Goal: Communication & Community: Answer question/provide support

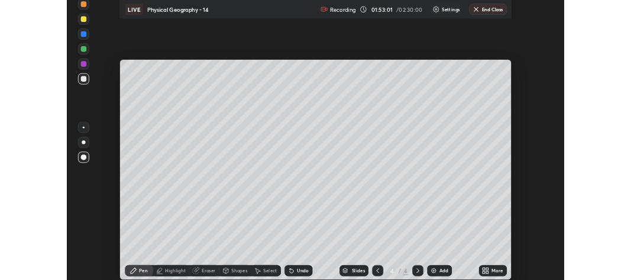
scroll to position [355, 631]
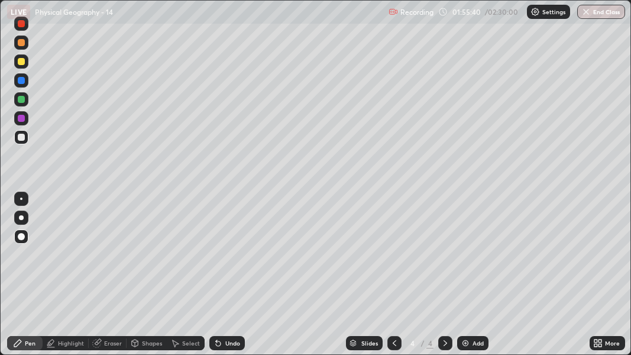
click at [606, 279] on div "More" at bounding box center [612, 343] width 15 height 6
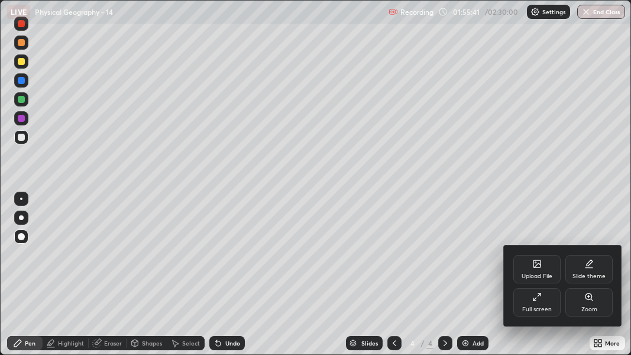
click at [540, 279] on icon at bounding box center [536, 296] width 9 height 9
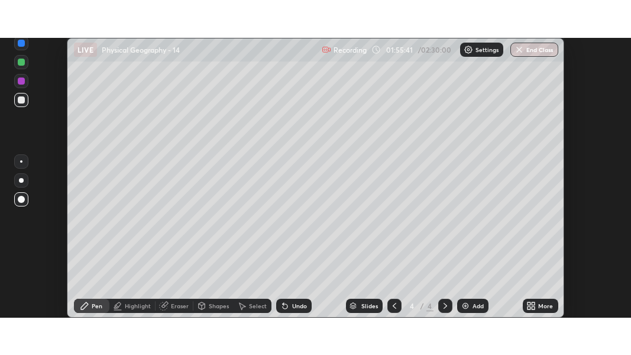
scroll to position [58854, 58503]
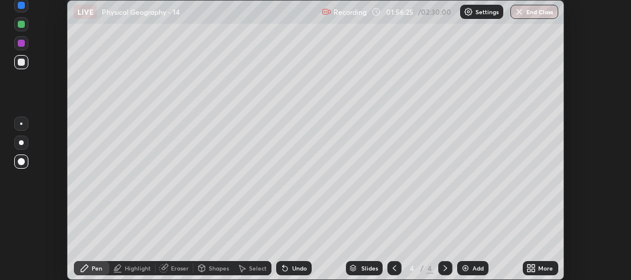
click at [530, 267] on icon at bounding box center [528, 265] width 3 height 3
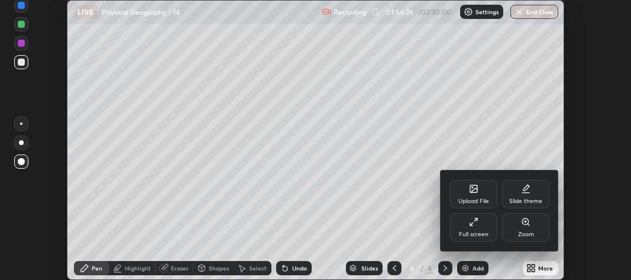
click at [481, 231] on div "Full screen" at bounding box center [474, 234] width 30 height 6
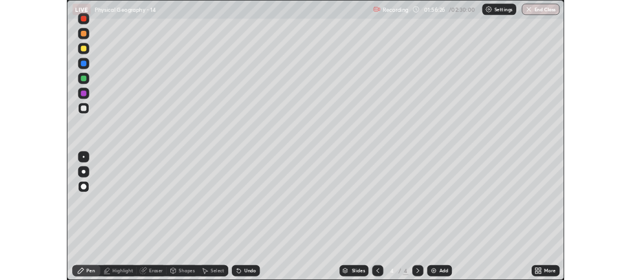
scroll to position [355, 631]
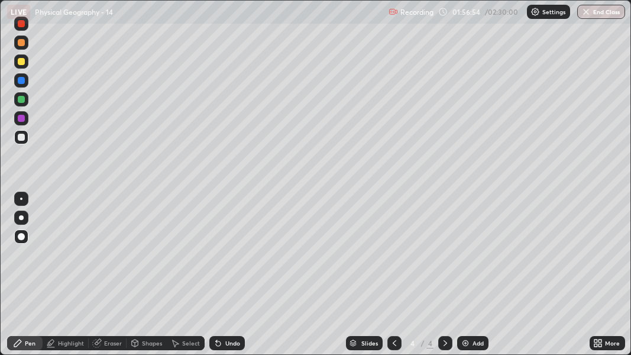
click at [116, 279] on div "Eraser" at bounding box center [113, 343] width 18 height 6
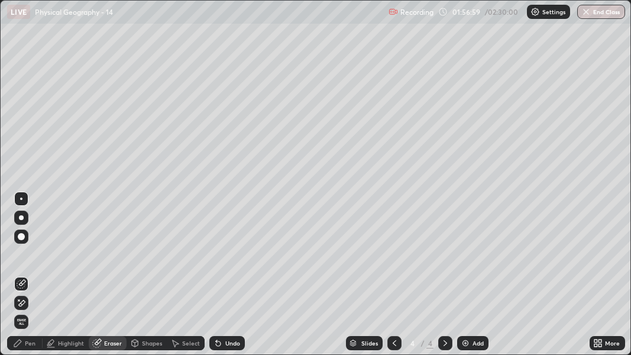
click at [30, 279] on div "Pen" at bounding box center [30, 343] width 11 height 6
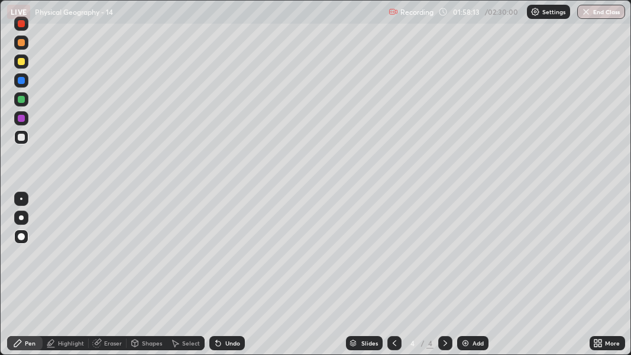
click at [22, 63] on div at bounding box center [21, 61] width 7 height 7
click at [117, 279] on div "Eraser" at bounding box center [113, 343] width 18 height 6
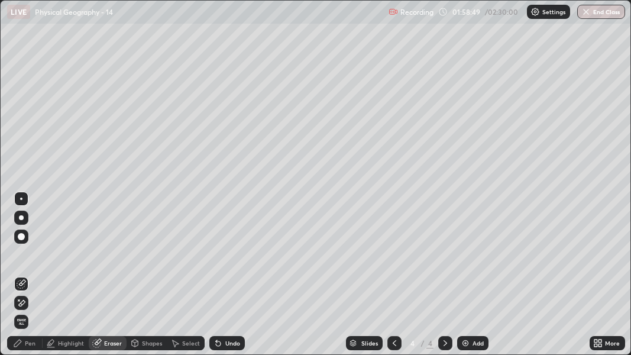
click at [28, 279] on div "Pen" at bounding box center [30, 343] width 11 height 6
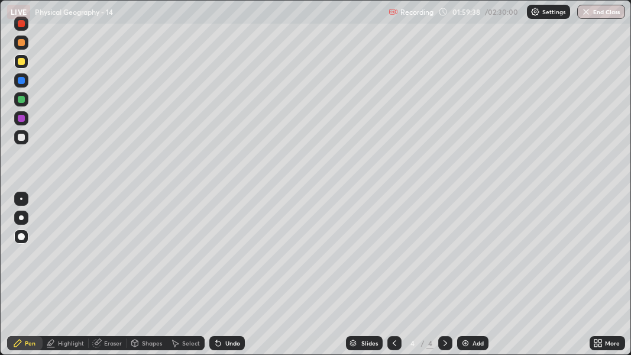
click at [98, 279] on icon at bounding box center [98, 342] width 7 height 6
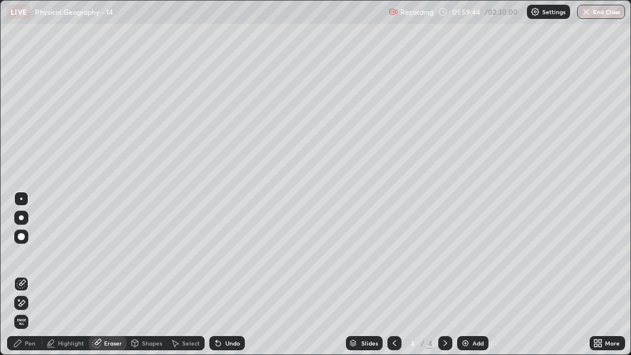
click at [25, 279] on div "Pen" at bounding box center [24, 343] width 35 height 14
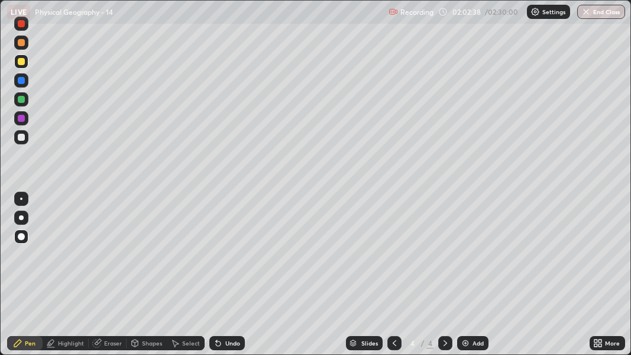
click at [609, 279] on div "More" at bounding box center [612, 343] width 15 height 6
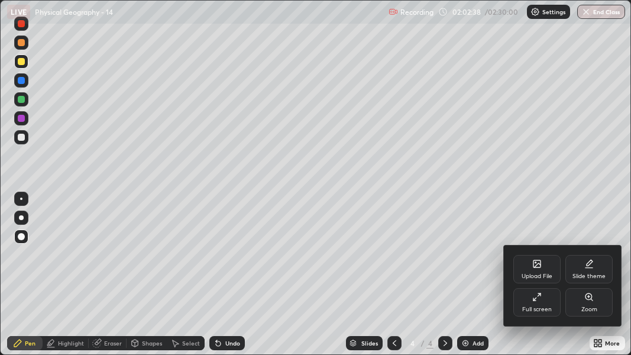
click at [549, 279] on div "Full screen" at bounding box center [536, 302] width 47 height 28
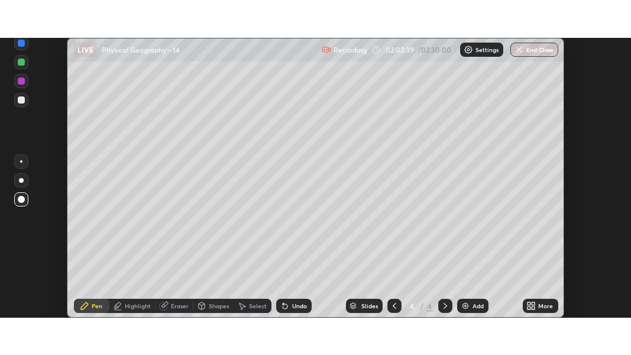
scroll to position [58854, 58503]
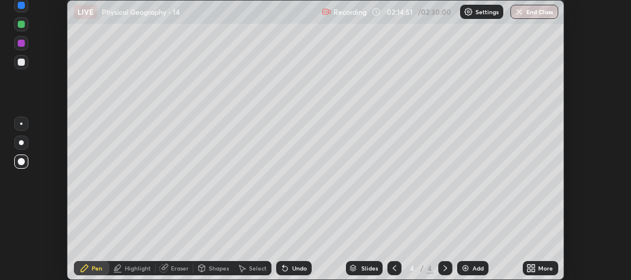
click at [536, 267] on icon at bounding box center [530, 267] width 9 height 9
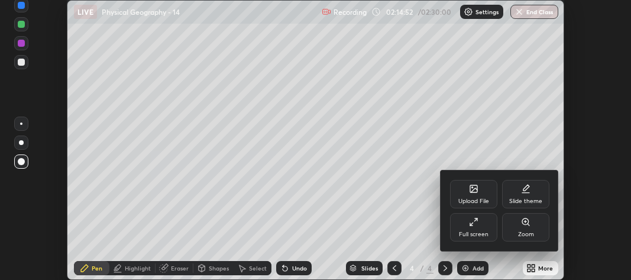
click at [480, 230] on div "Full screen" at bounding box center [473, 227] width 47 height 28
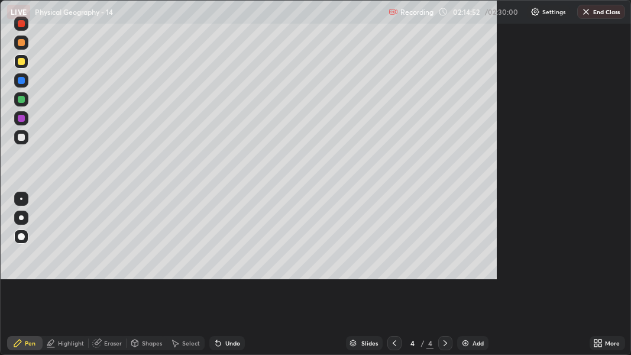
scroll to position [355, 631]
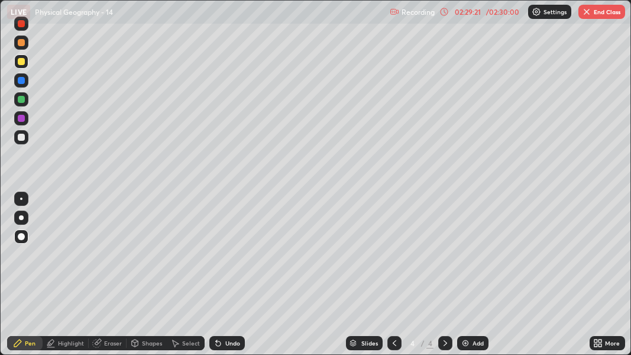
click at [604, 16] on button "End Class" at bounding box center [601, 12] width 47 height 14
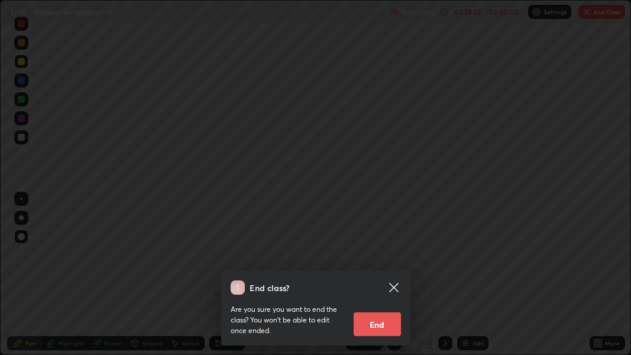
click at [383, 279] on button "End" at bounding box center [377, 324] width 47 height 24
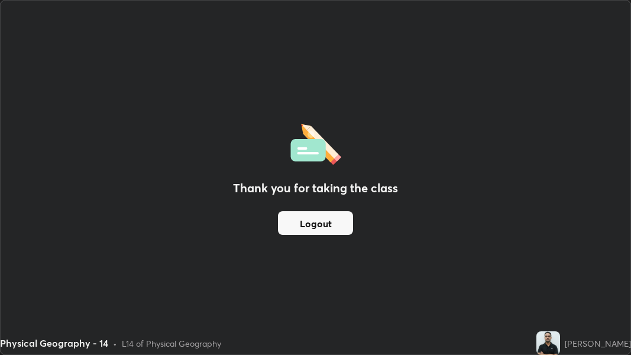
click at [387, 279] on div "Physical Geography - 14 • L14 of Physical Geography" at bounding box center [266, 343] width 532 height 24
click at [331, 221] on button "Logout" at bounding box center [315, 223] width 75 height 24
